Goal: Check status: Check status

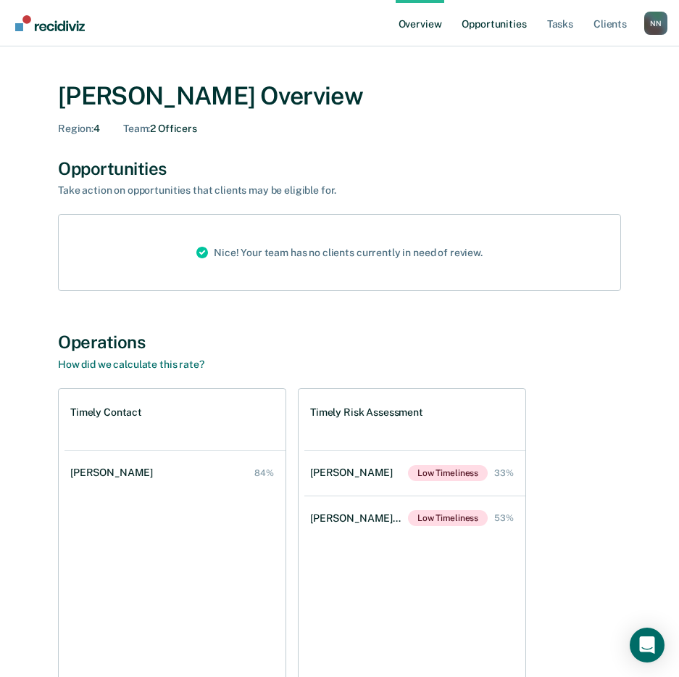
click at [479, 24] on link "Opportunities" at bounding box center [494, 23] width 70 height 46
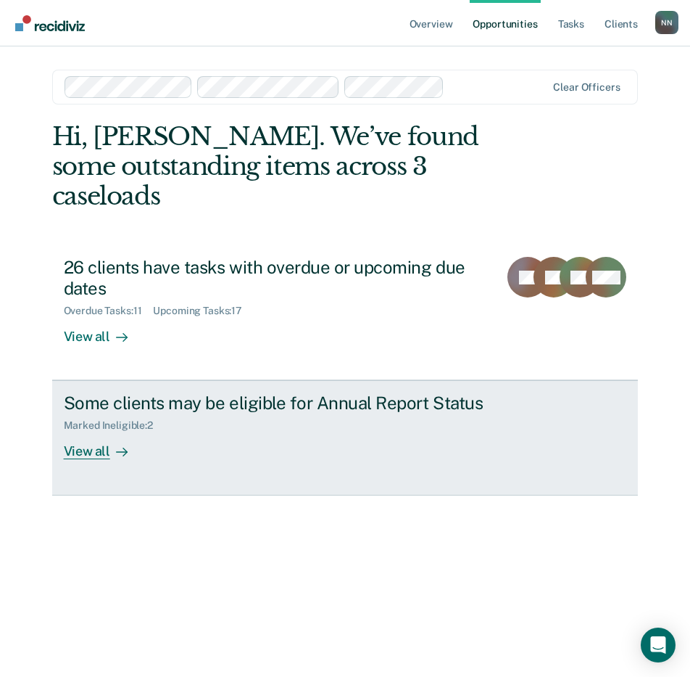
click at [80, 431] on div "View all" at bounding box center [104, 445] width 81 height 28
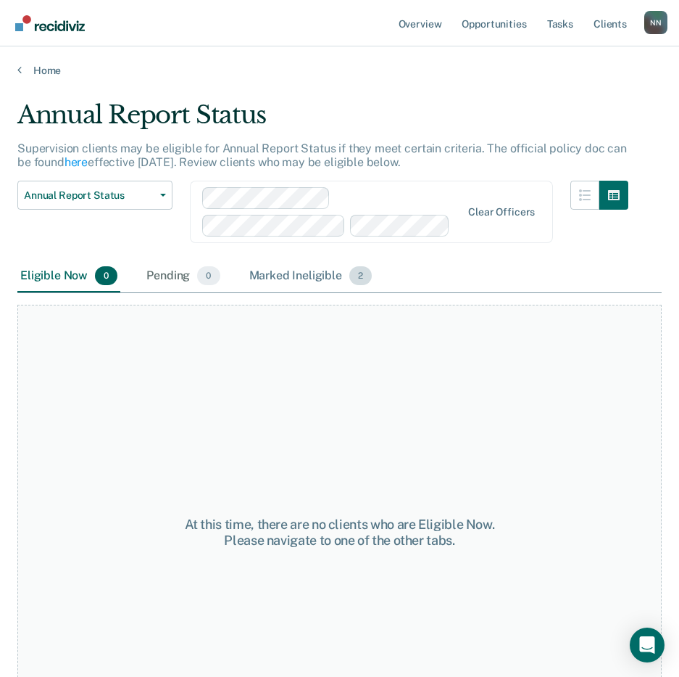
click at [297, 277] on div "Marked Ineligible 2" at bounding box center [311, 276] width 129 height 32
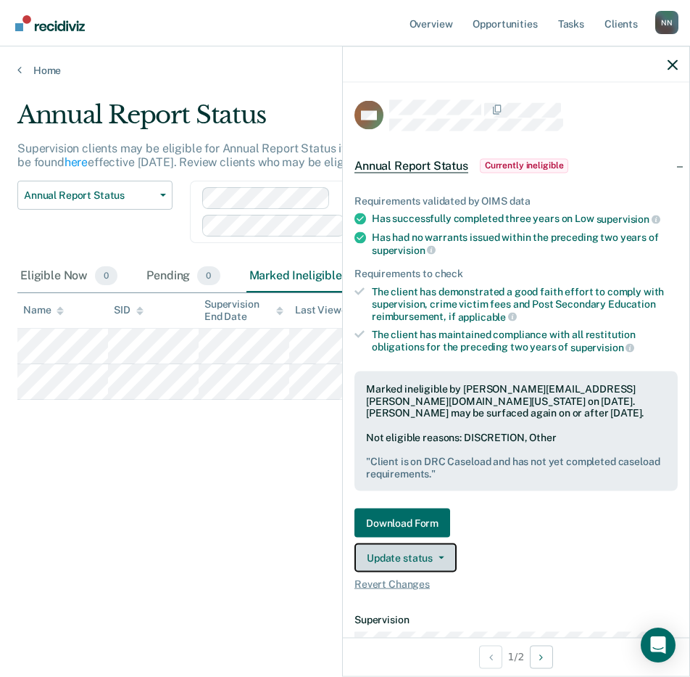
click at [441, 557] on icon "button" at bounding box center [442, 557] width 6 height 3
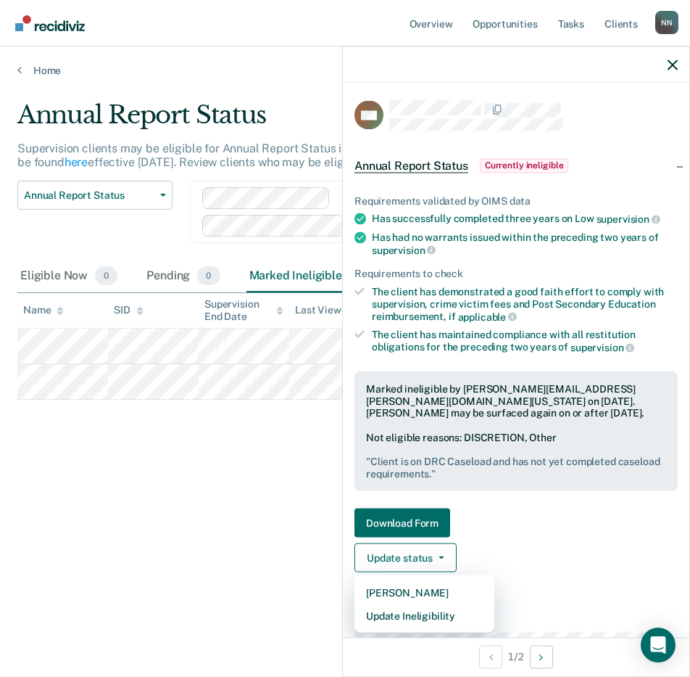
click at [532, 536] on div "Download Form Update status [PERSON_NAME] Update Ineligibility Revert Changes" at bounding box center [516, 549] width 323 height 82
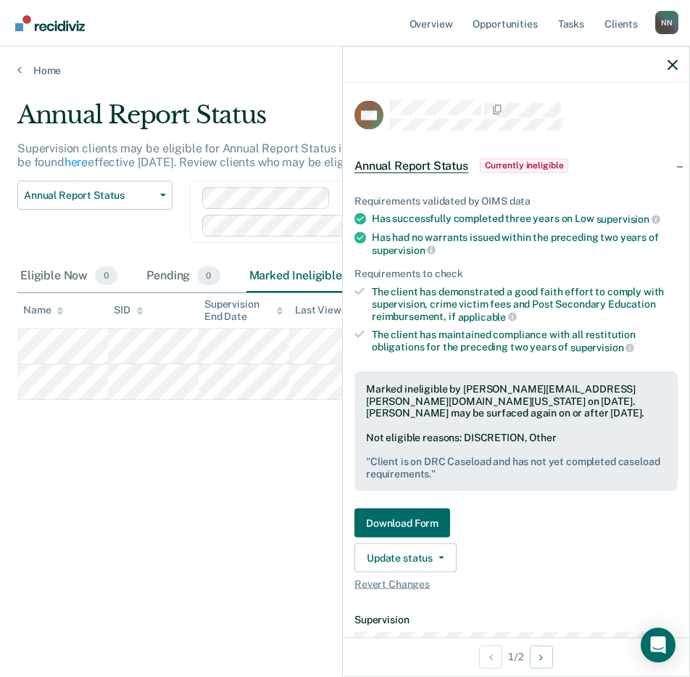
drag, startPoint x: 199, startPoint y: 544, endPoint x: 211, endPoint y: 544, distance: 11.6
click at [199, 544] on div "Annual Report Status Supervision clients may be eligible for Annual Report Stat…" at bounding box center [345, 334] width 656 height 468
click at [673, 62] on icon "button" at bounding box center [673, 64] width 10 height 10
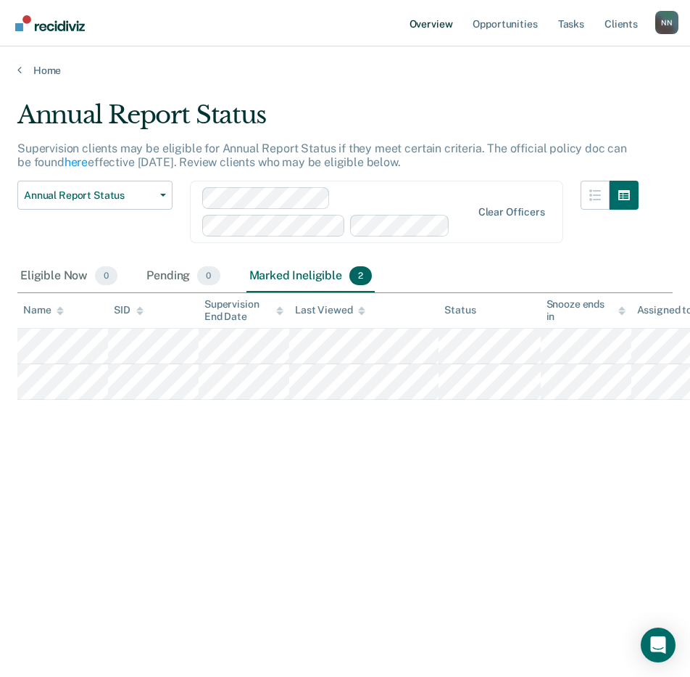
click at [429, 25] on link "Overview" at bounding box center [431, 23] width 49 height 46
